Goal: Find specific fact: Find specific fact

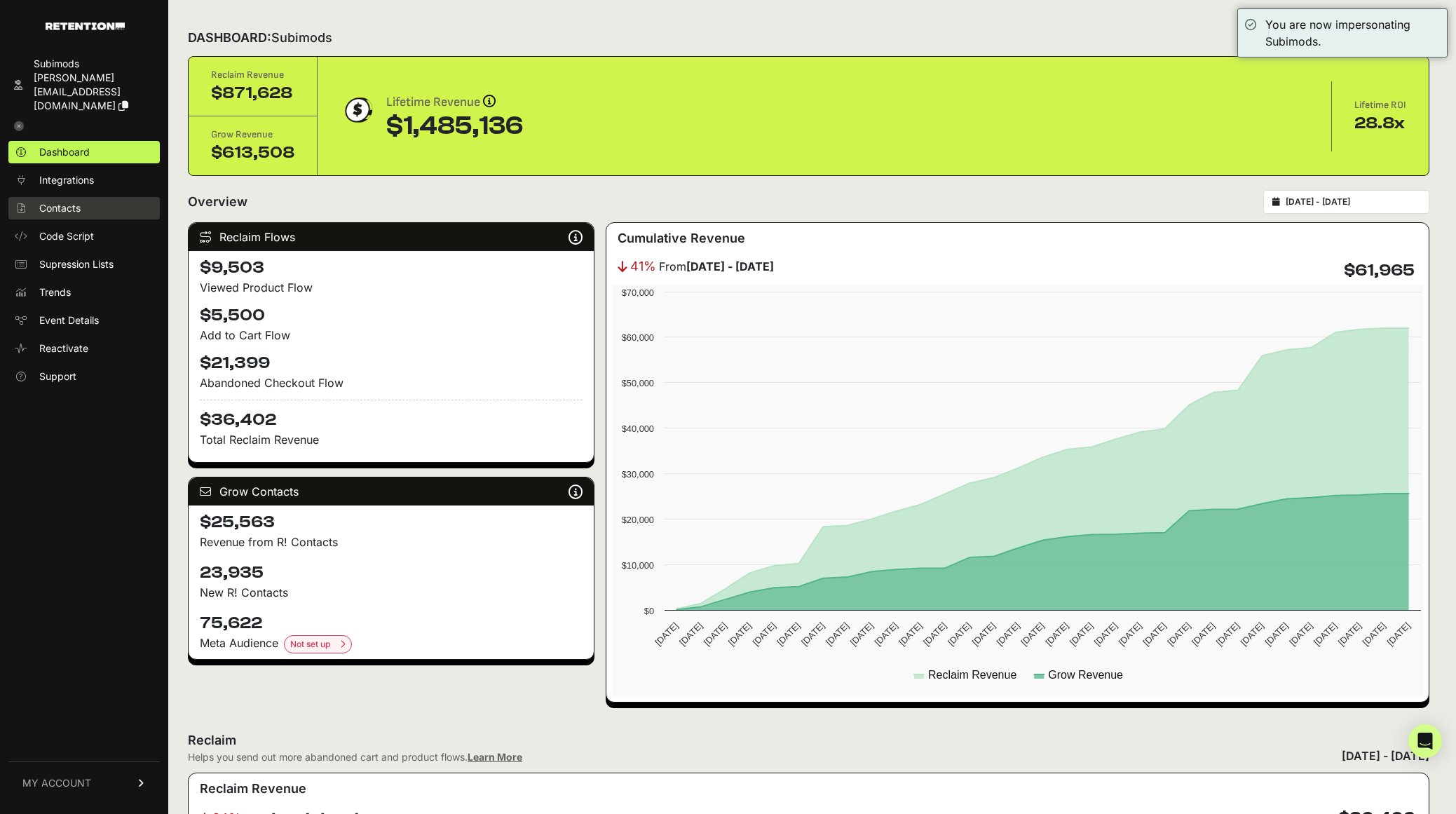
click at [89, 197] on link "Contacts" at bounding box center [84, 207] width 151 height 23
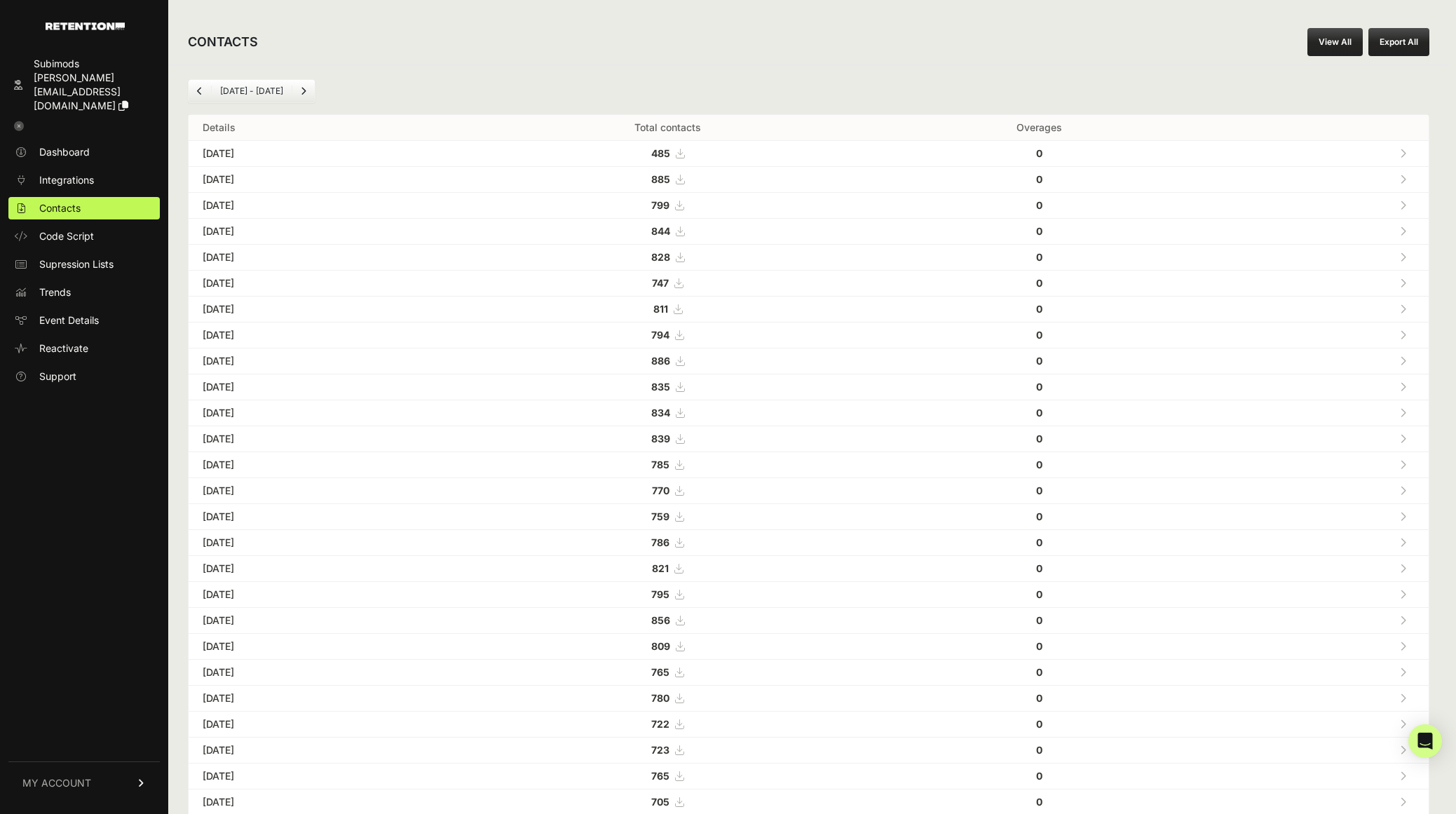
click at [1330, 38] on link "View All" at bounding box center [1336, 43] width 55 height 28
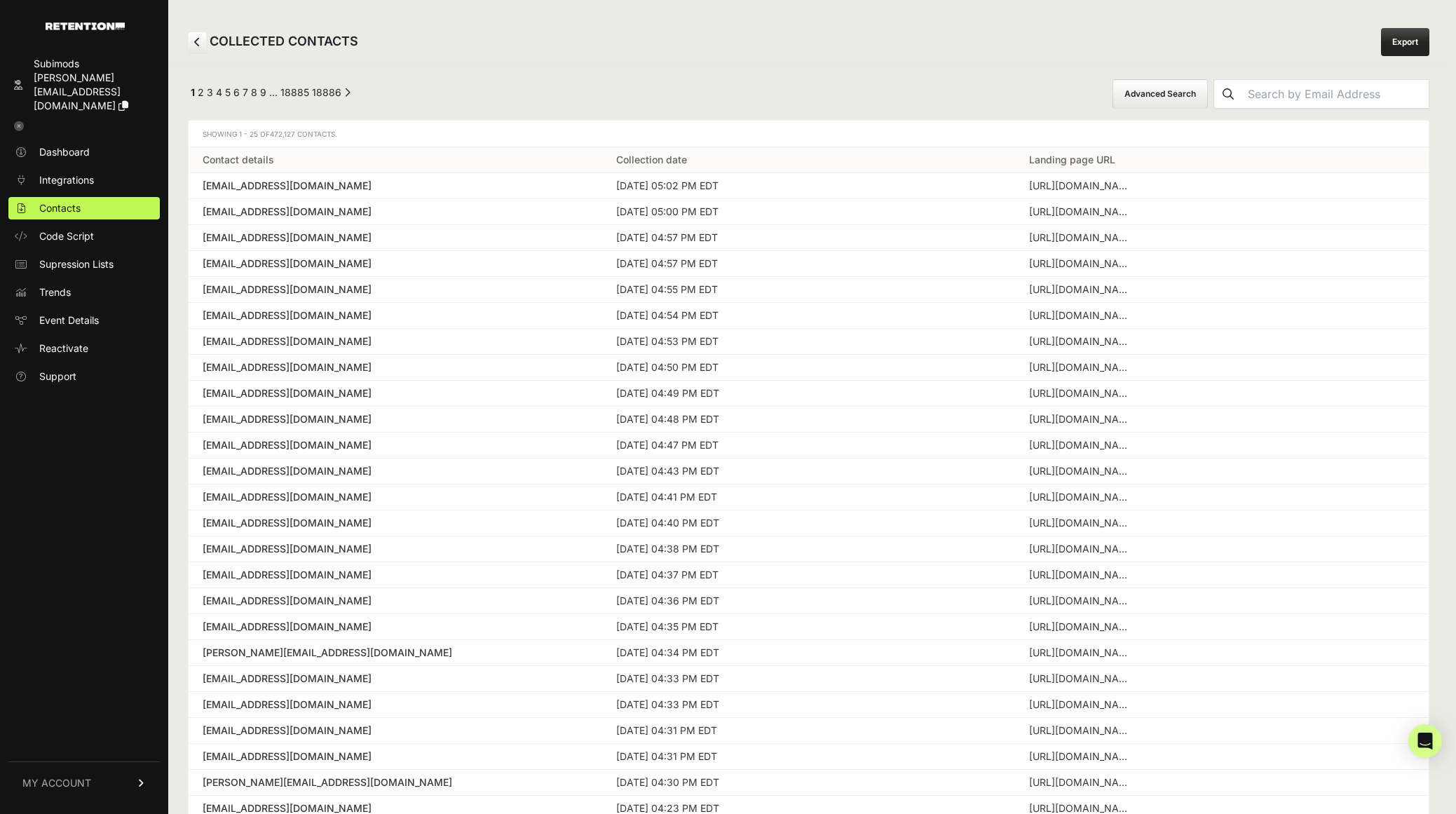
click at [1328, 94] on input "text" at bounding box center [1336, 95] width 187 height 28
paste input "[PERSON_NAME][EMAIL_ADDRESS][DOMAIN_NAME]"
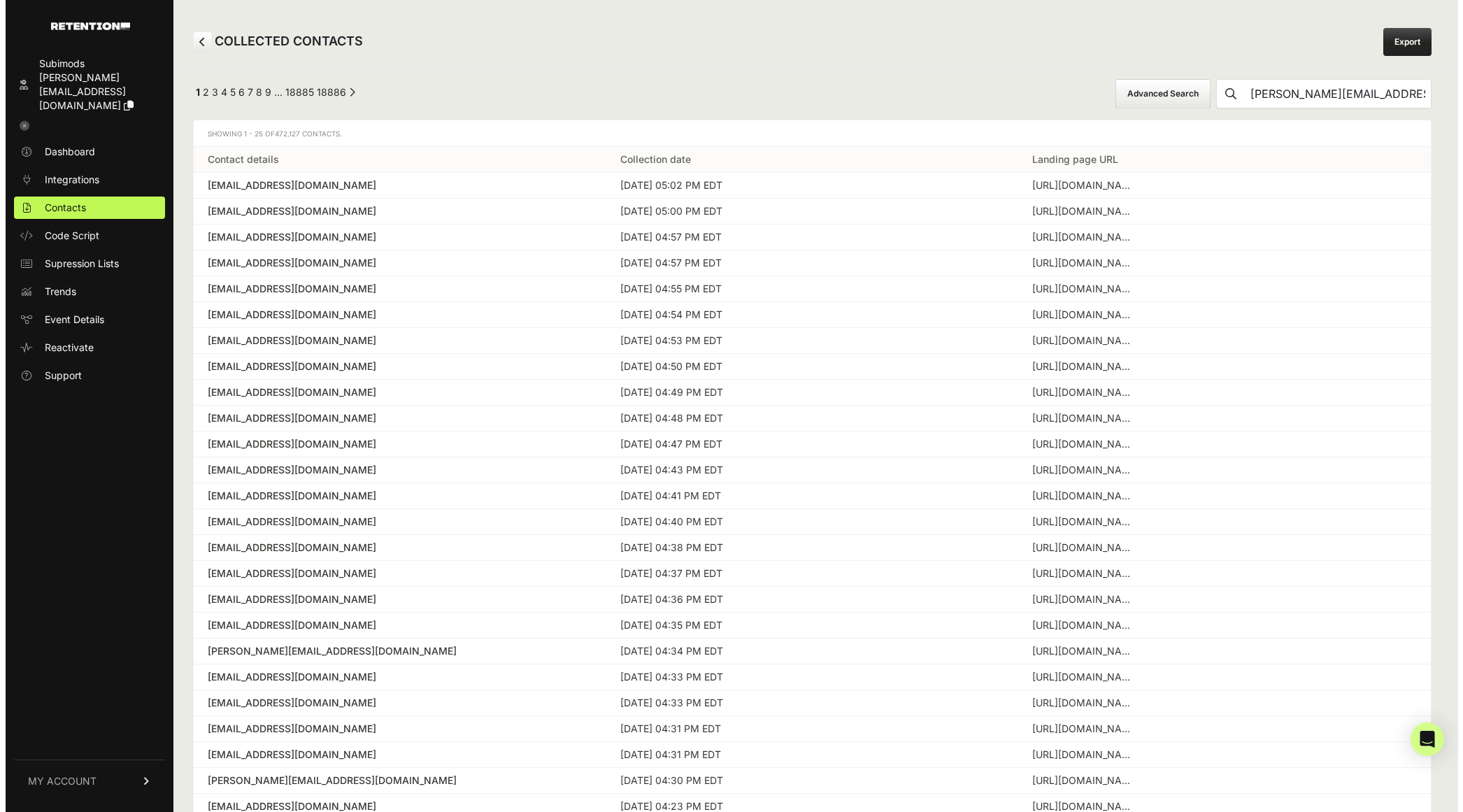
scroll to position [0, 38]
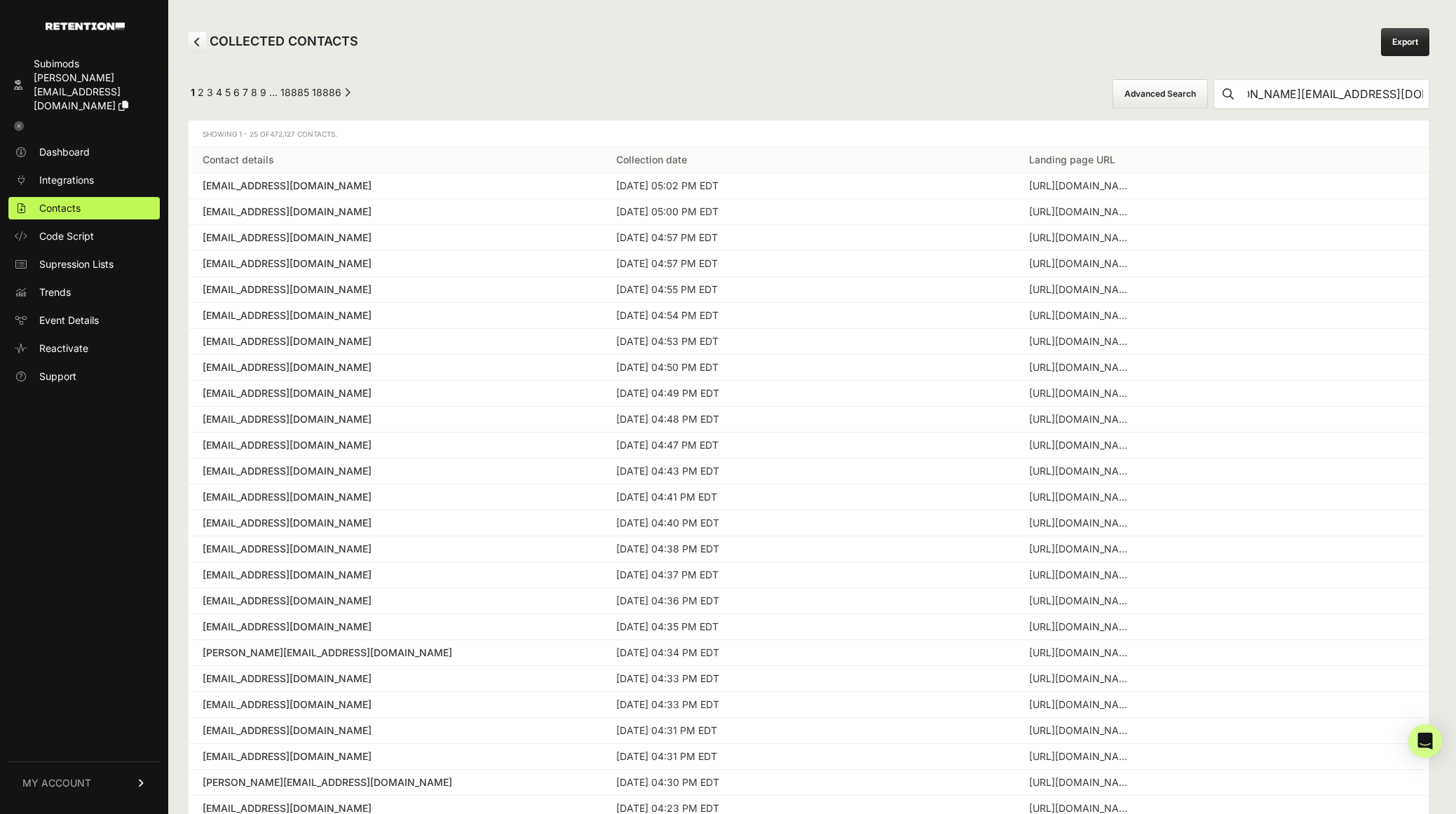
type input "[PERSON_NAME][EMAIL_ADDRESS][DOMAIN_NAME]"
click at [1214, 80] on button "submit" at bounding box center [1228, 95] width 28 height 28
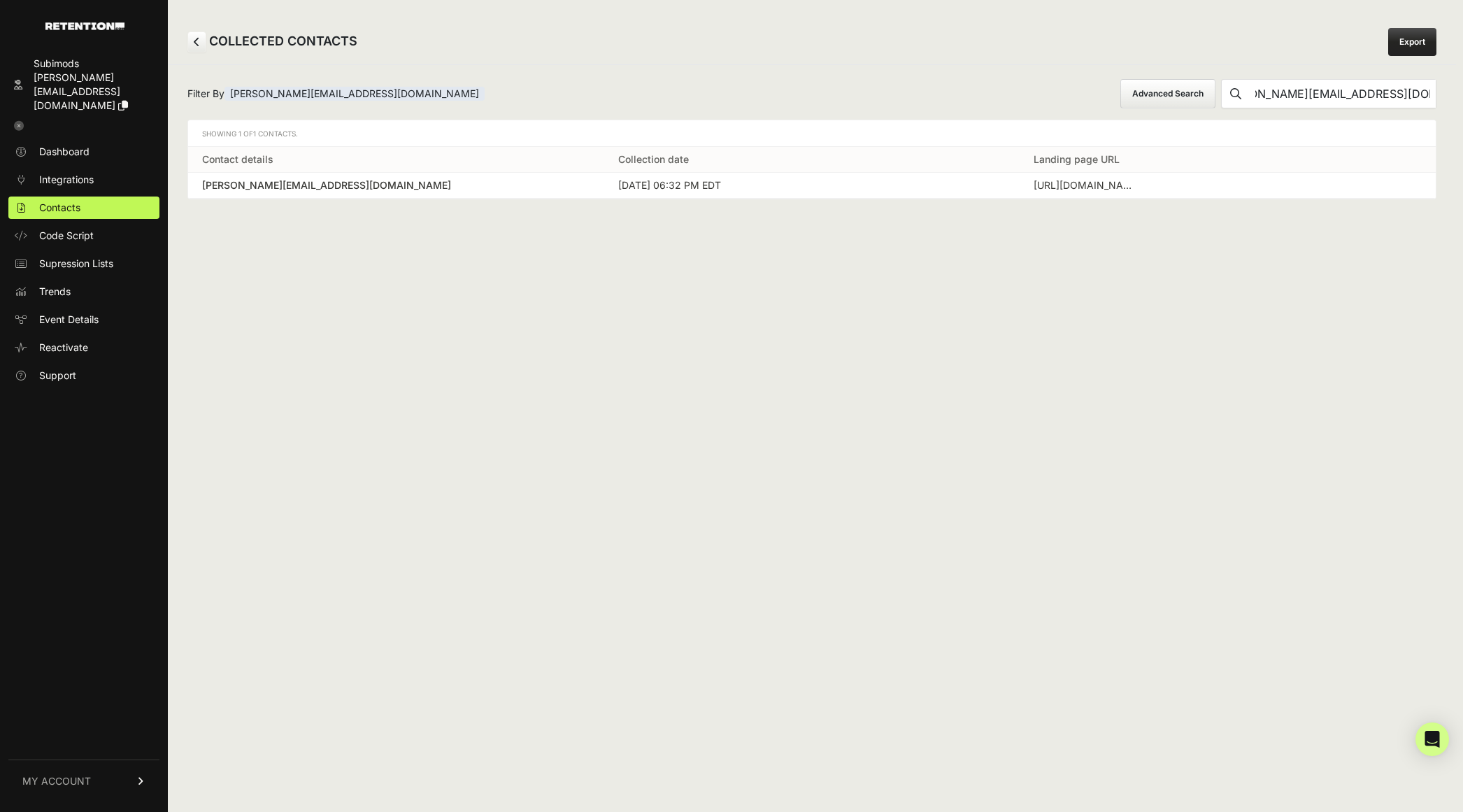
click at [331, 189] on div "[PERSON_NAME][EMAIL_ADDRESS][DOMAIN_NAME]" at bounding box center [396, 185] width 388 height 14
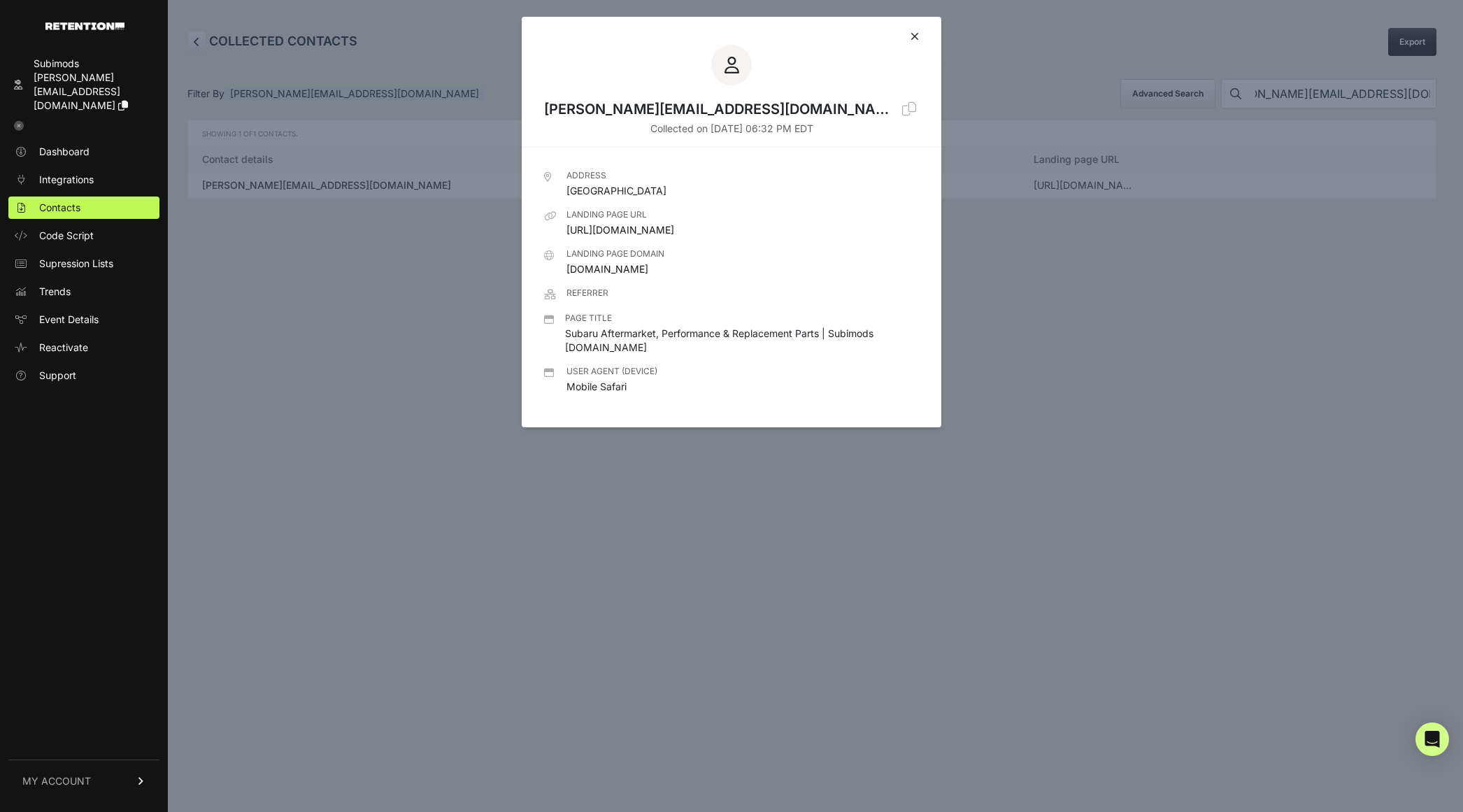
click at [663, 106] on div "david.scigliuto@raymondjames.com" at bounding box center [720, 108] width 352 height 19
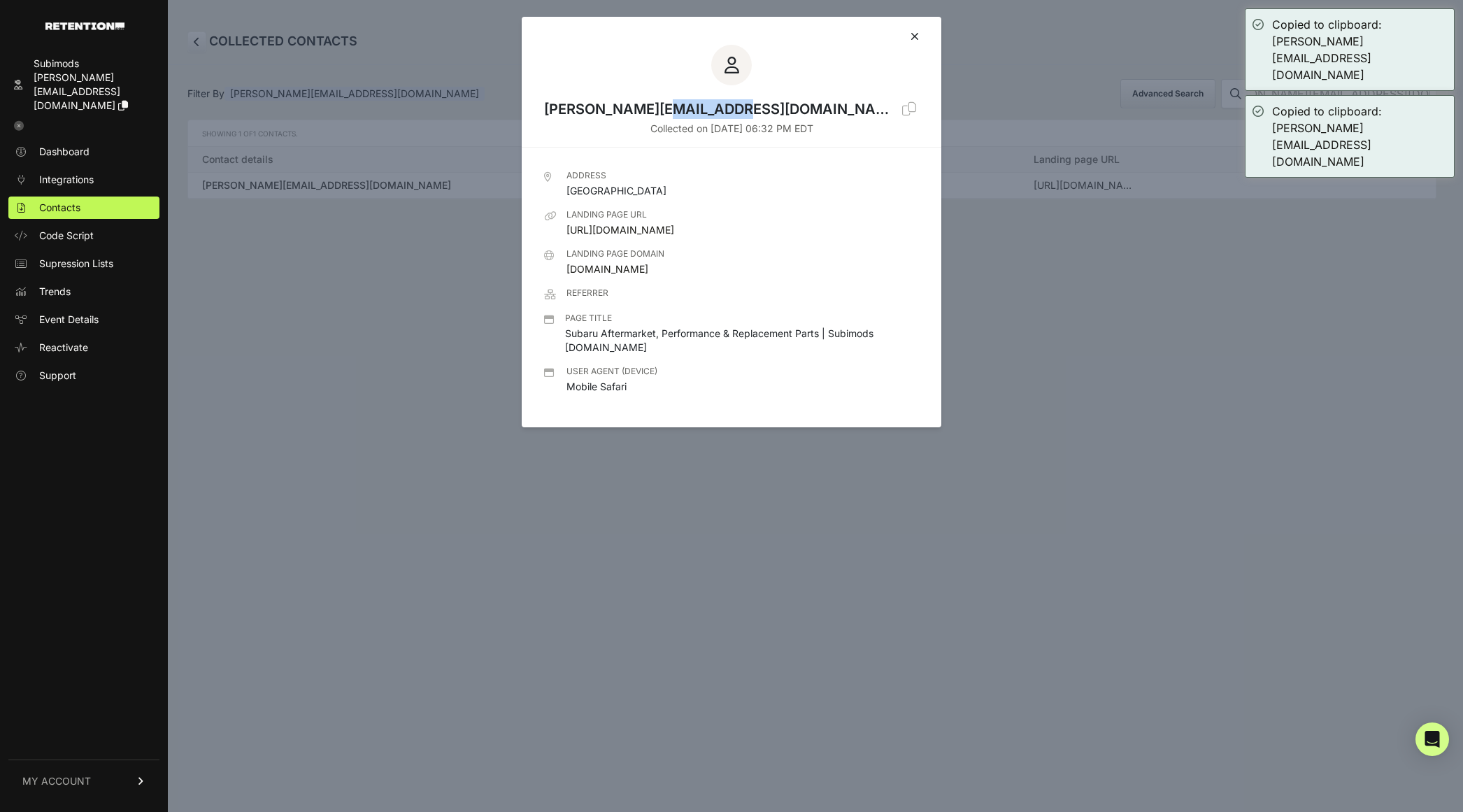
copy div "scigliuto"
